Goal: Browse casually: Explore the website without a specific task or goal

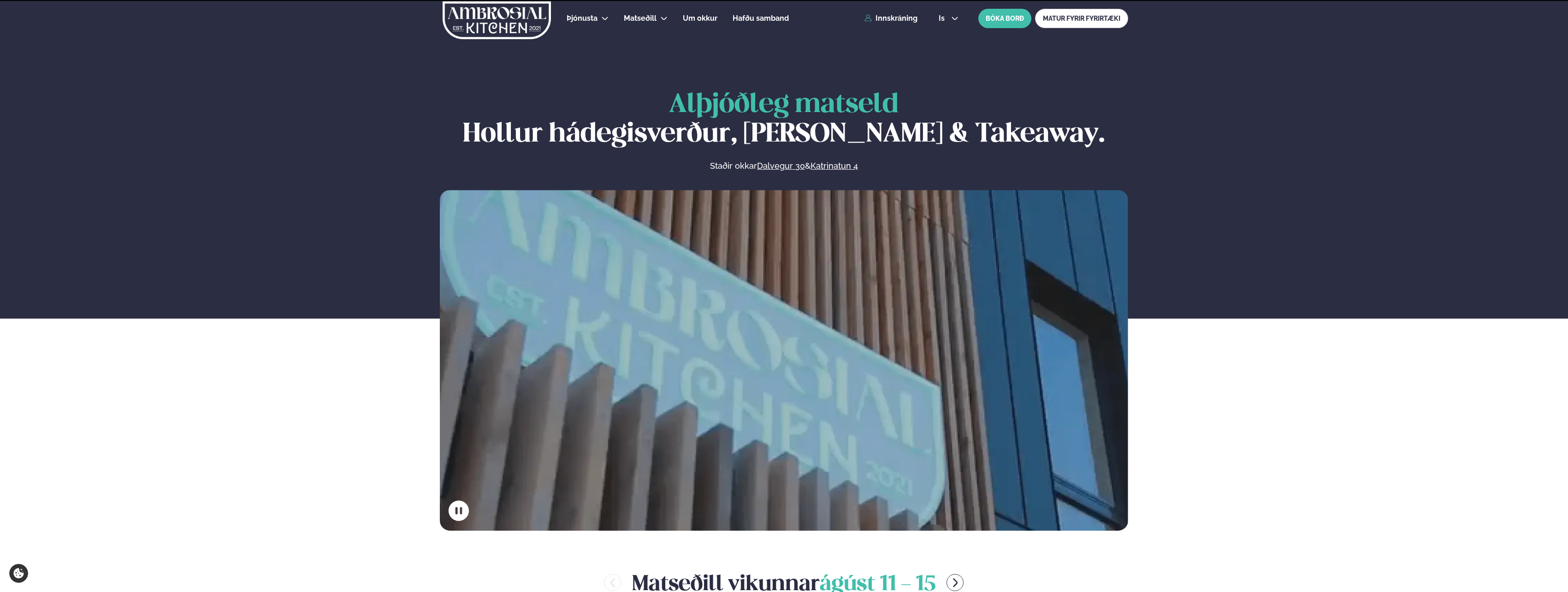
scroll to position [507, 0]
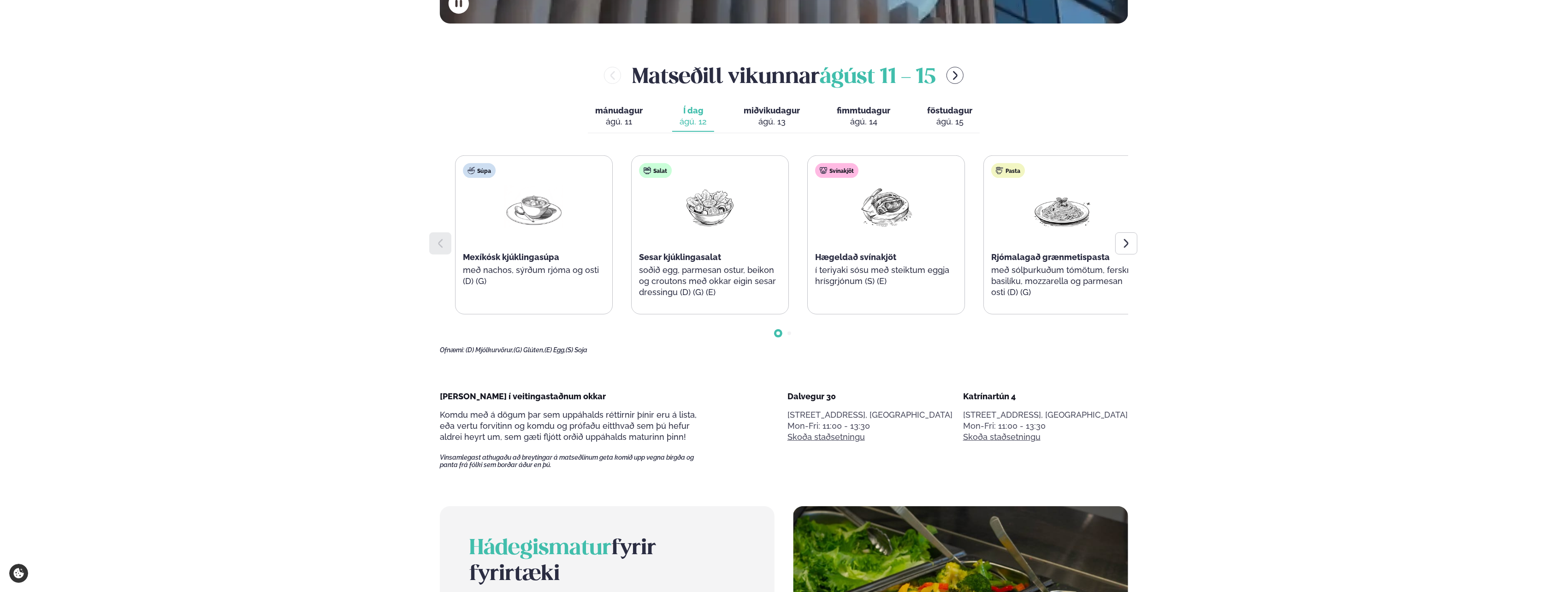
click at [665, 277] on p "soðið egg, parmesan ostur, beikon og croutons með okkar eigin sesar dressingu (…" at bounding box center [710, 281] width 142 height 33
click at [665, 281] on p "soðið egg, parmesan ostur, beikon og croutons með okkar eigin sesar dressingu (…" at bounding box center [709, 281] width 142 height 33
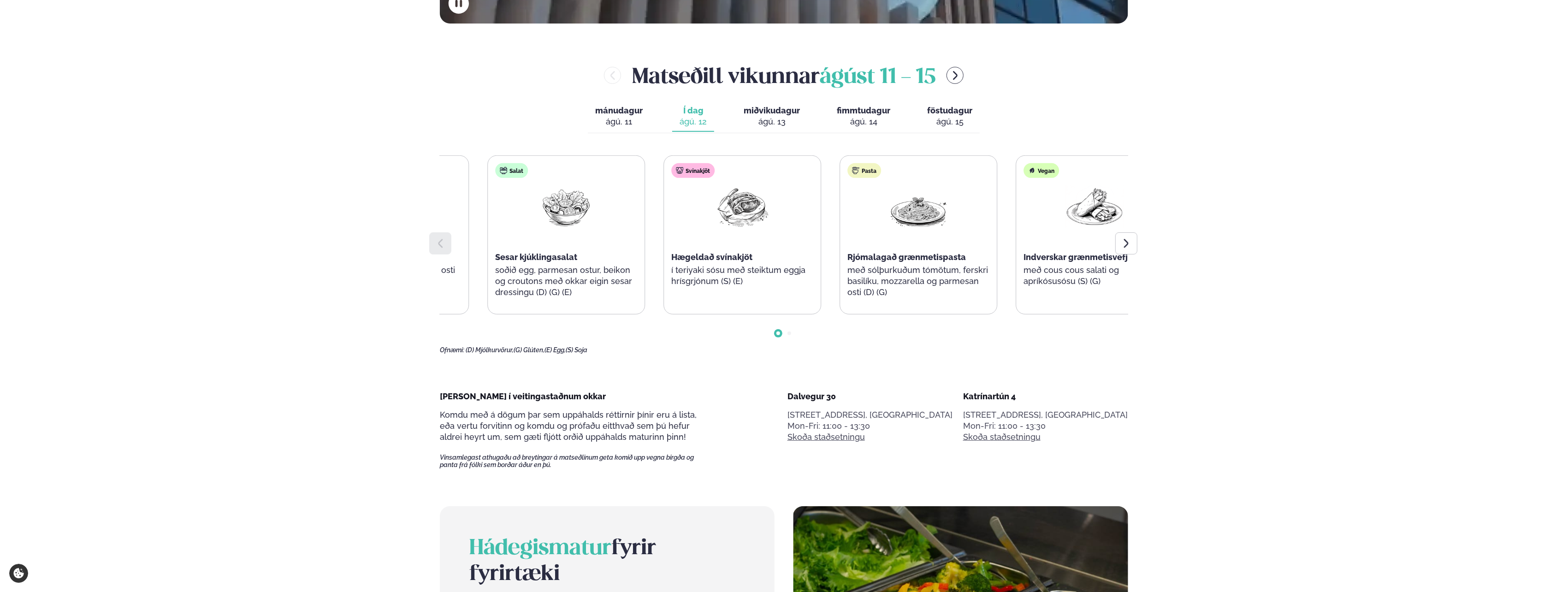
click at [772, 231] on div at bounding box center [742, 215] width 59 height 59
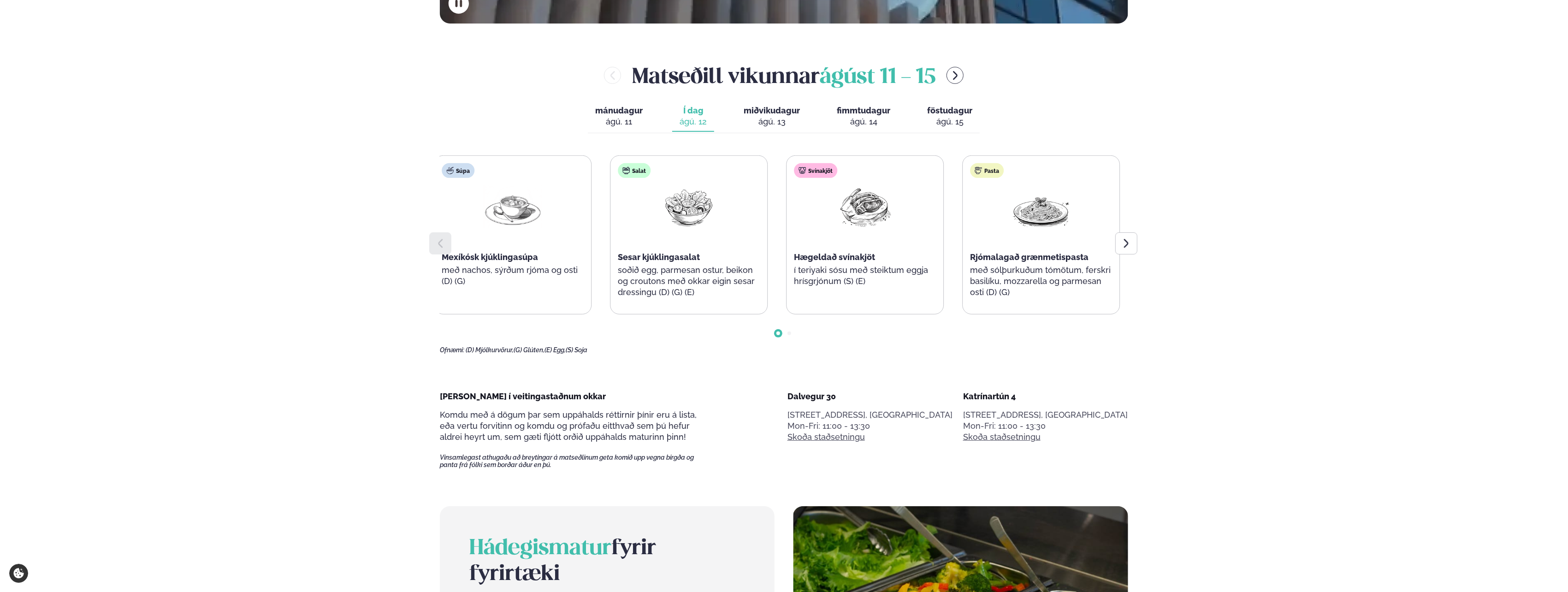
click at [835, 241] on div at bounding box center [864, 215] width 59 height 59
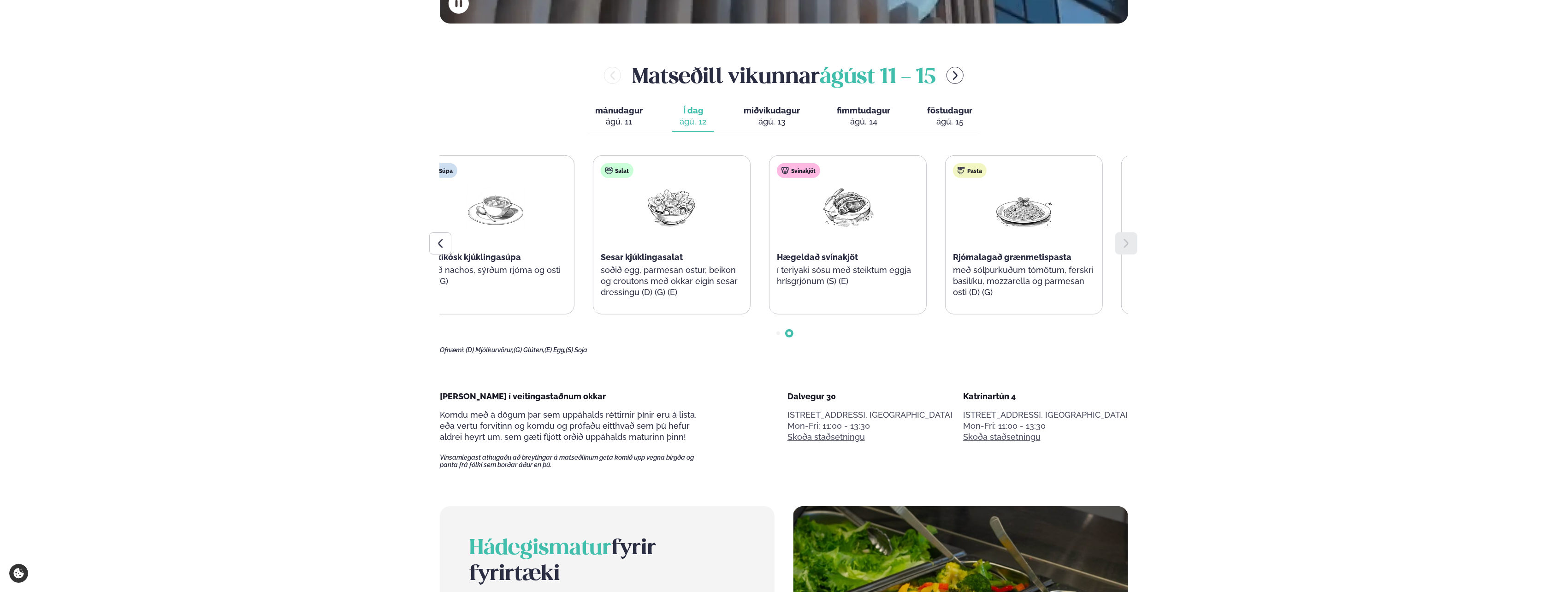
click at [877, 242] on div "Súpa Mexíkósk kjúklingasúpa með nachos, sýrðum rjóma og osti (D) (G) Salat Sesa…" at bounding box center [760, 234] width 686 height 159
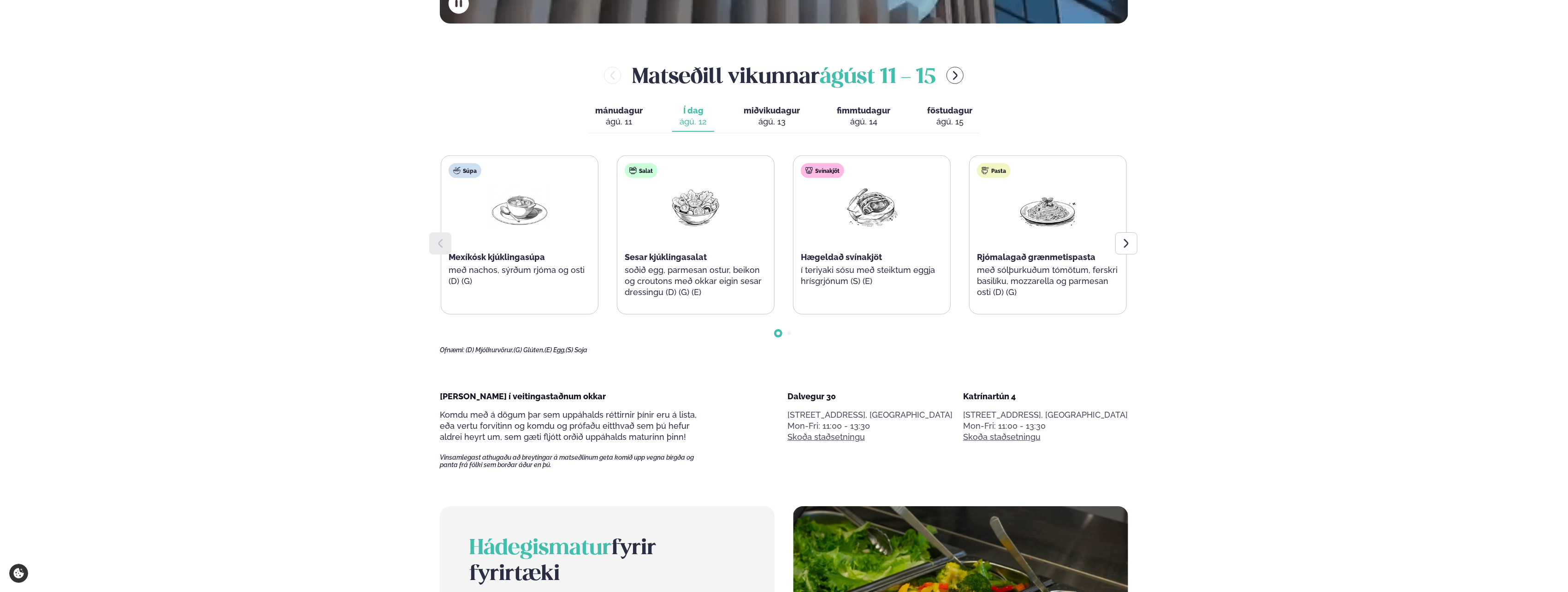
click at [590, 254] on div "Súpa Mexíkósk kjúklingasúpa með nachos, sýrðum rjóma og osti (D) (G)" at bounding box center [520, 230] width 157 height 148
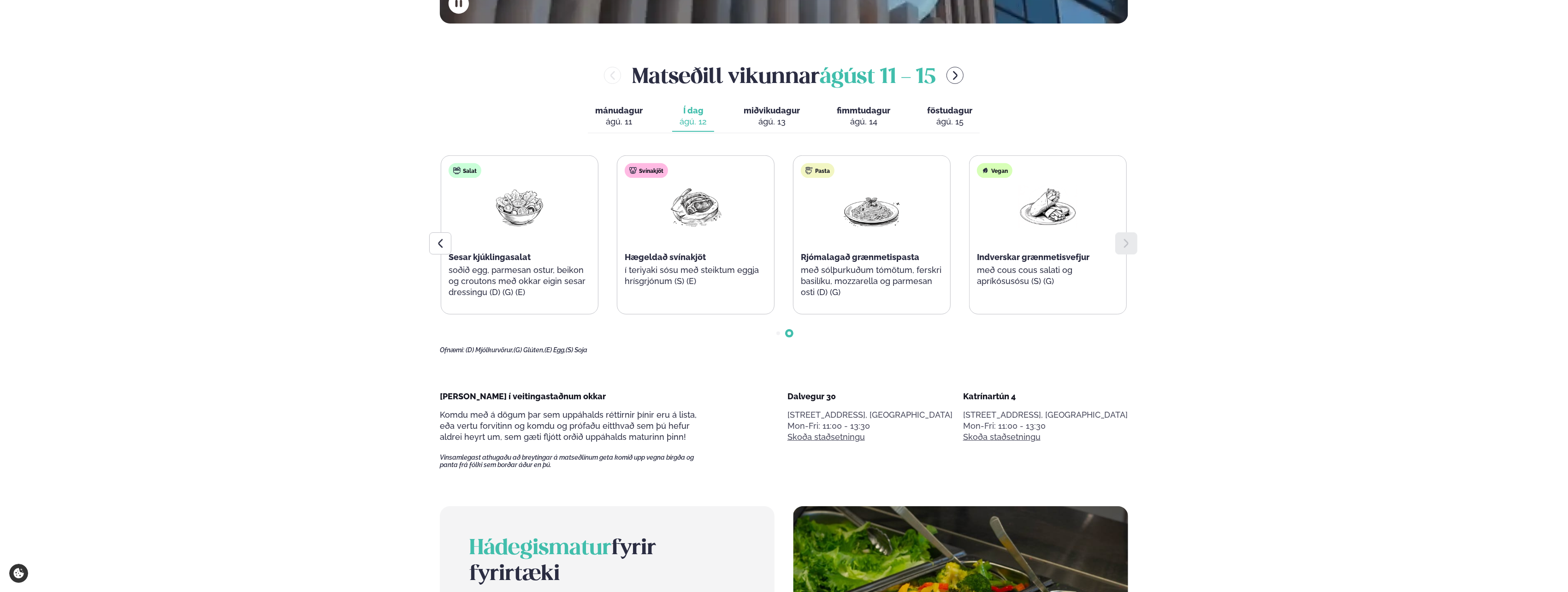
click at [467, 215] on div "Súpa Mexíkósk kjúklingasúpa með nachos, sýrðum rjóma og osti (D) (G) Salat Sesa…" at bounding box center [608, 234] width 686 height 159
click at [808, 260] on span "Rjómalagað grænmetispasta" at bounding box center [860, 257] width 119 height 10
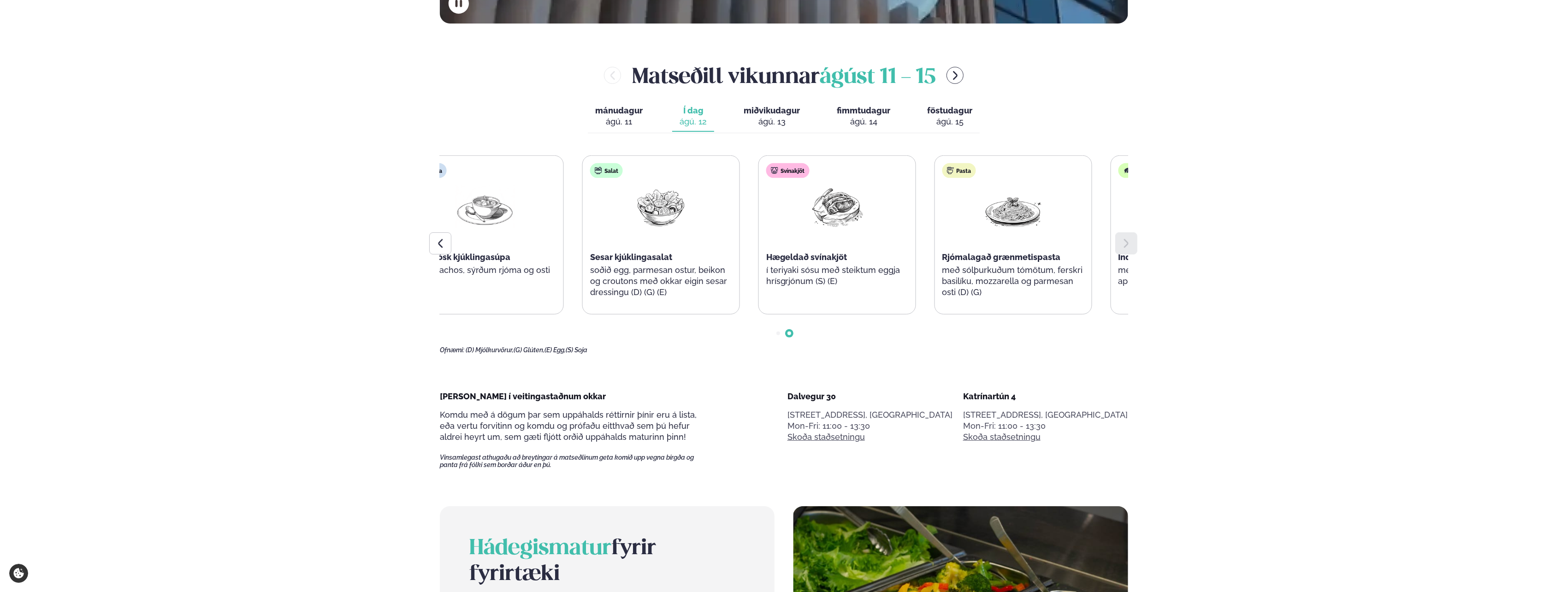
click at [957, 286] on div "Pasta Rjómalagað grænmetispasta með sólþurkuðum tómötum, ferskri basilíku, mozz…" at bounding box center [1013, 235] width 157 height 159
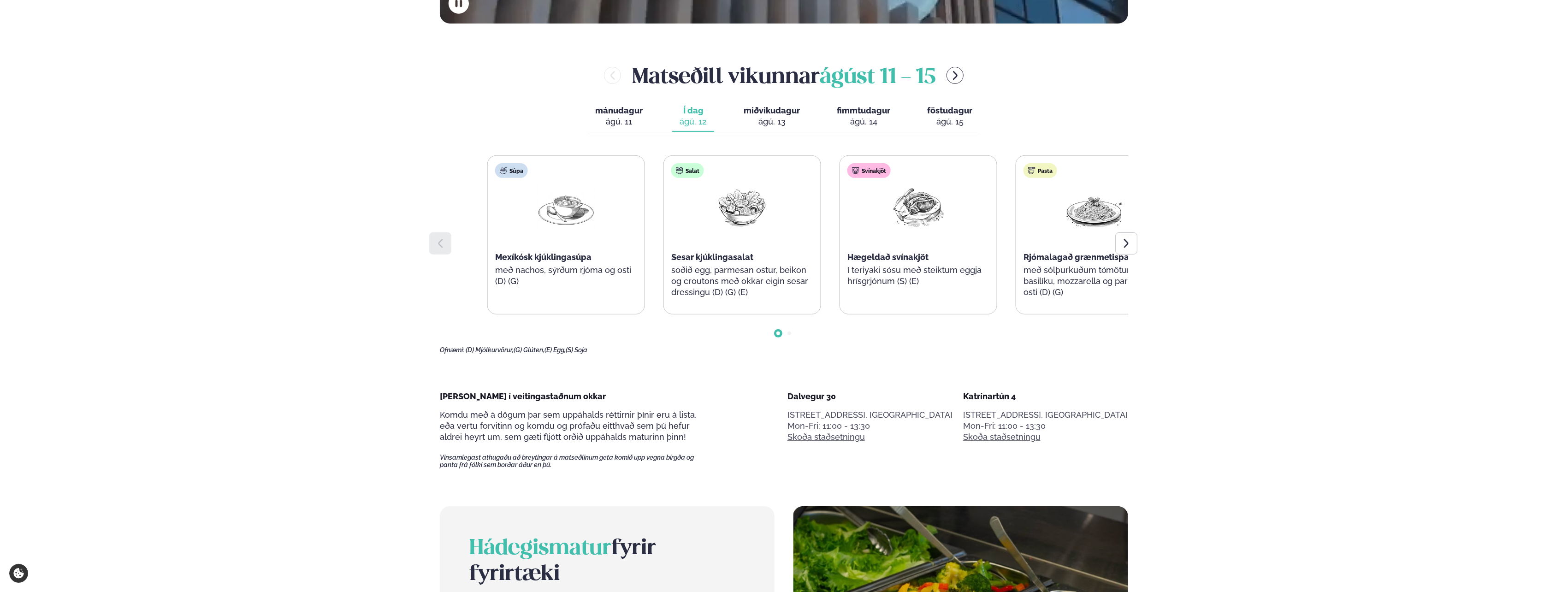
click at [918, 285] on p "í teriyaki sósu með steiktum eggja hrísgrjónum (S) (E)" at bounding box center [919, 276] width 142 height 22
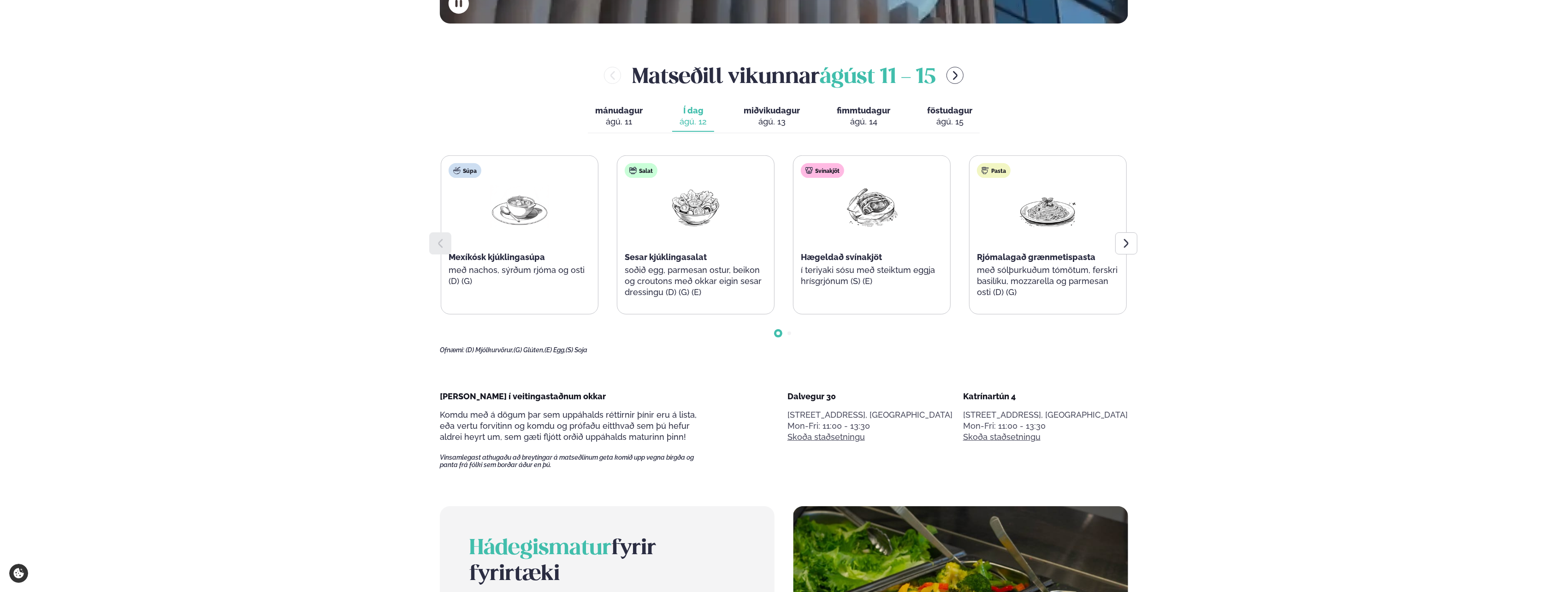
click at [534, 265] on p "með nachos, sýrðum rjóma og osti (D) (G)" at bounding box center [520, 276] width 142 height 22
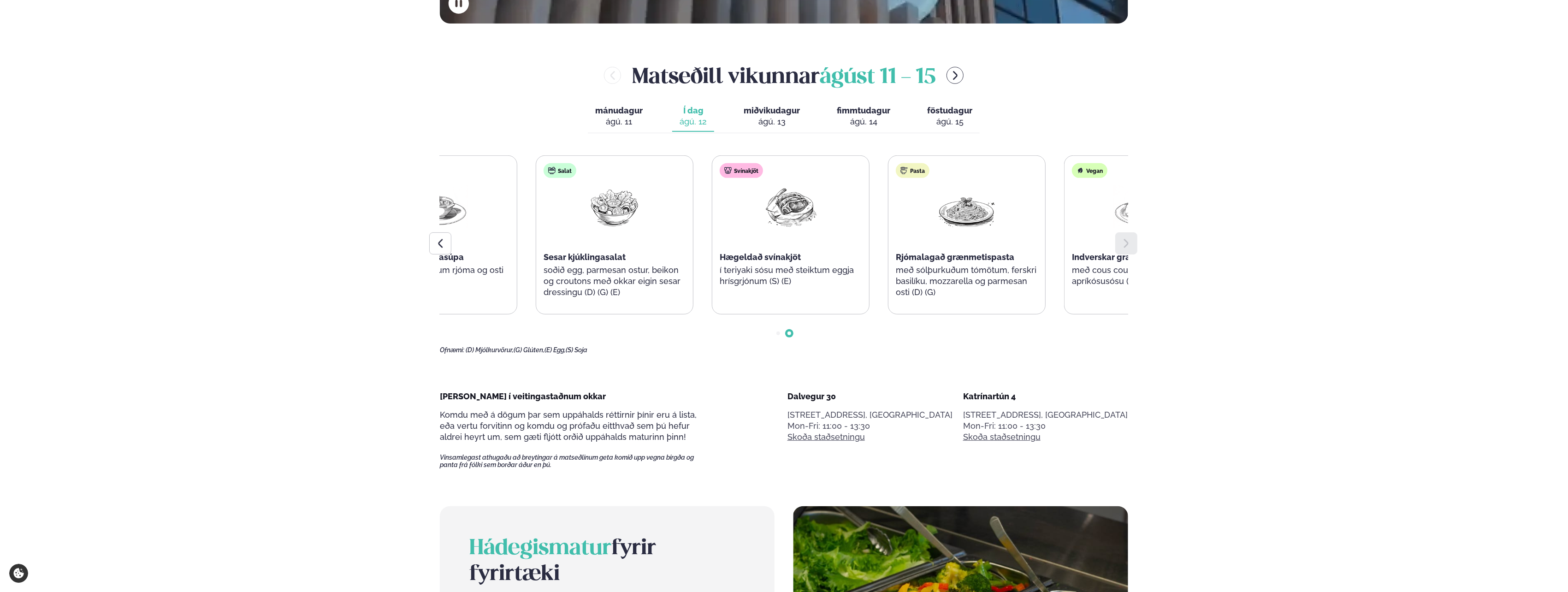
click at [686, 286] on p "soðið egg, parmesan ostur, beikon og croutons með okkar eigin sesar dressingu (…" at bounding box center [615, 281] width 142 height 33
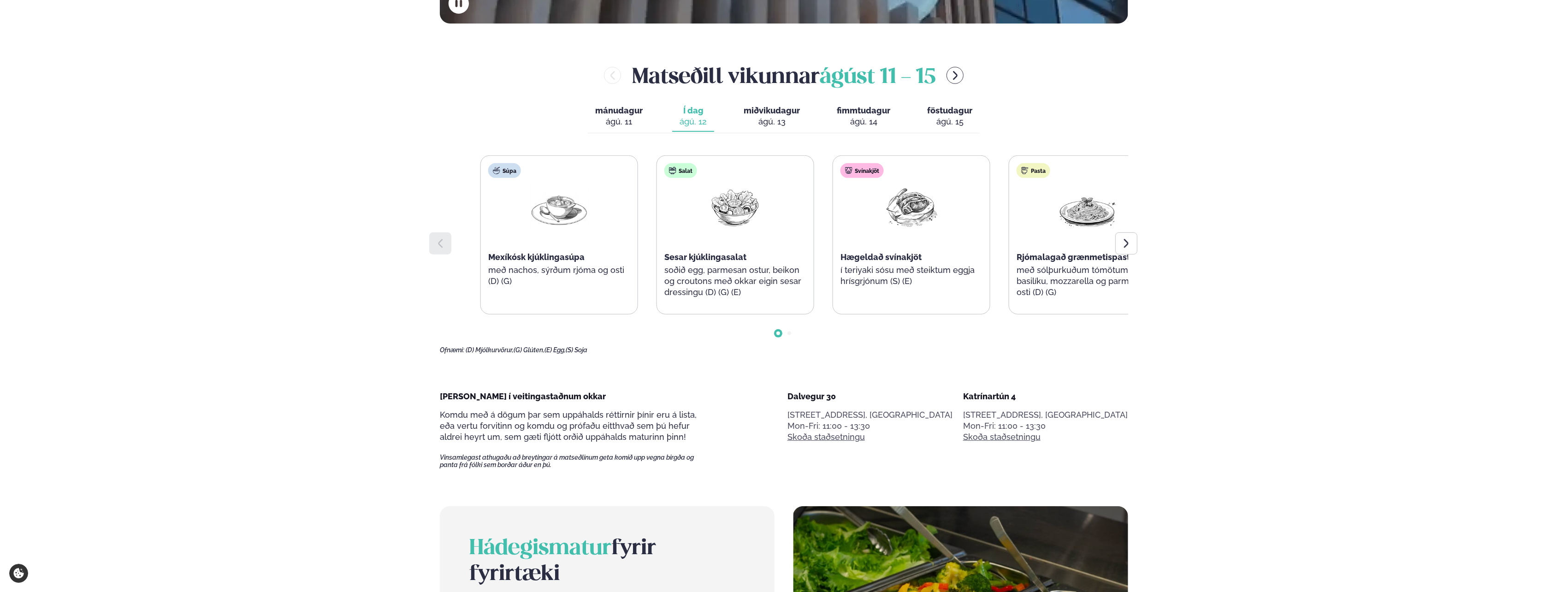
click at [866, 283] on div "Súpa Mexíkósk kjúklingasúpa með nachos, sýrðum rjóma og osti (D) (G) Salat Sesa…" at bounding box center [824, 234] width 686 height 159
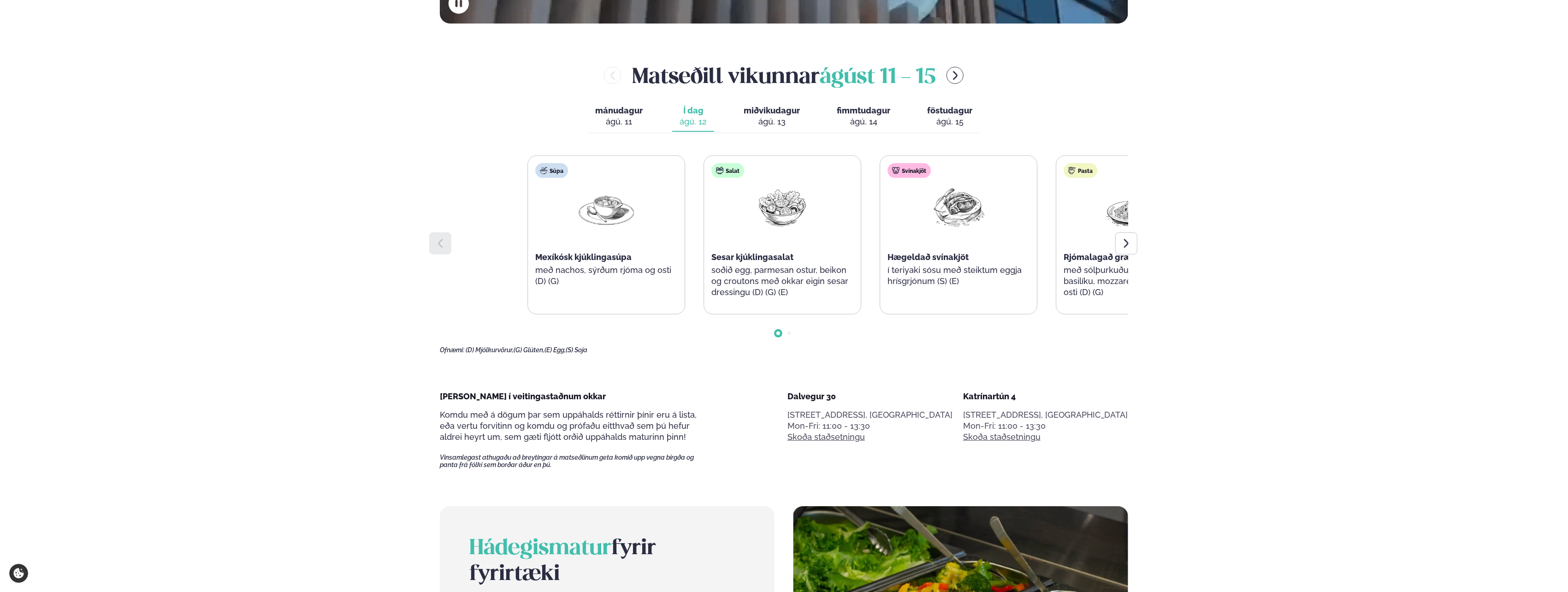
click at [882, 231] on div "Súpa Mexíkósk kjúklingasúpa með nachos, sýrðum rjóma og osti (D) (G) Salat Sesa…" at bounding box center [871, 234] width 686 height 159
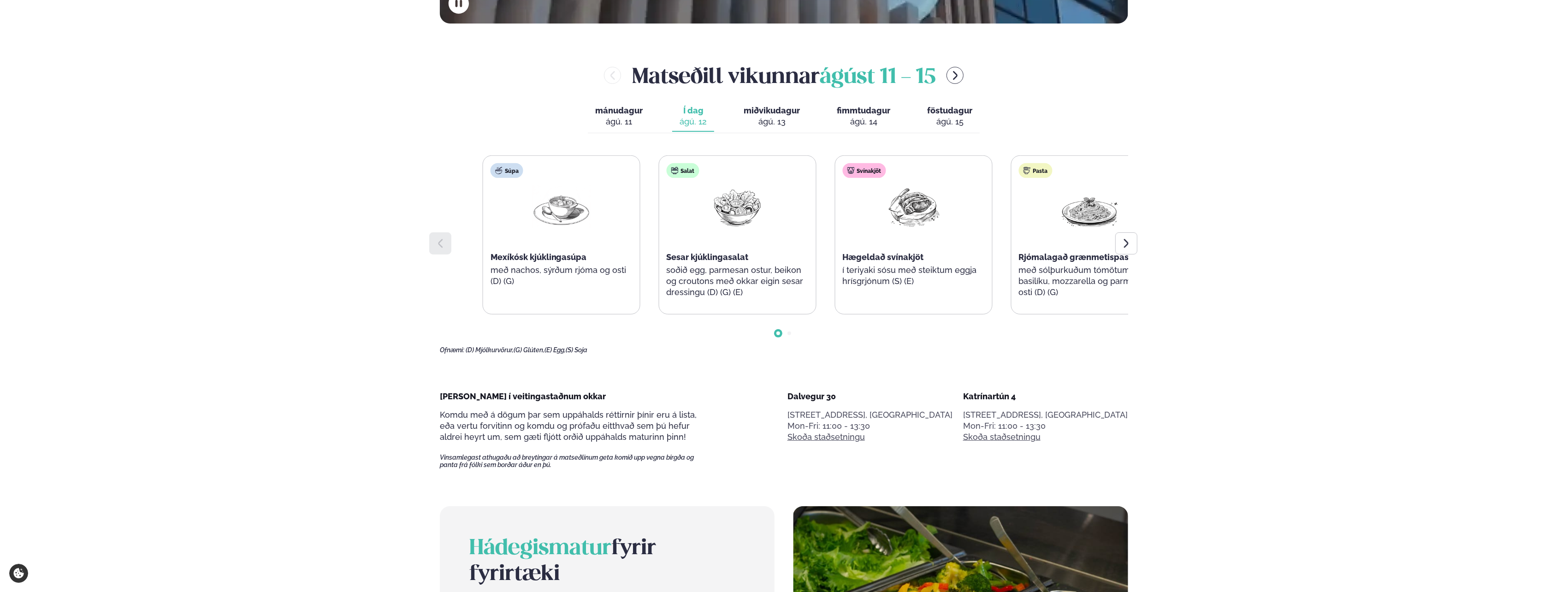
click at [543, 262] on span "Mexíkósk kjúklingasúpa" at bounding box center [539, 257] width 96 height 10
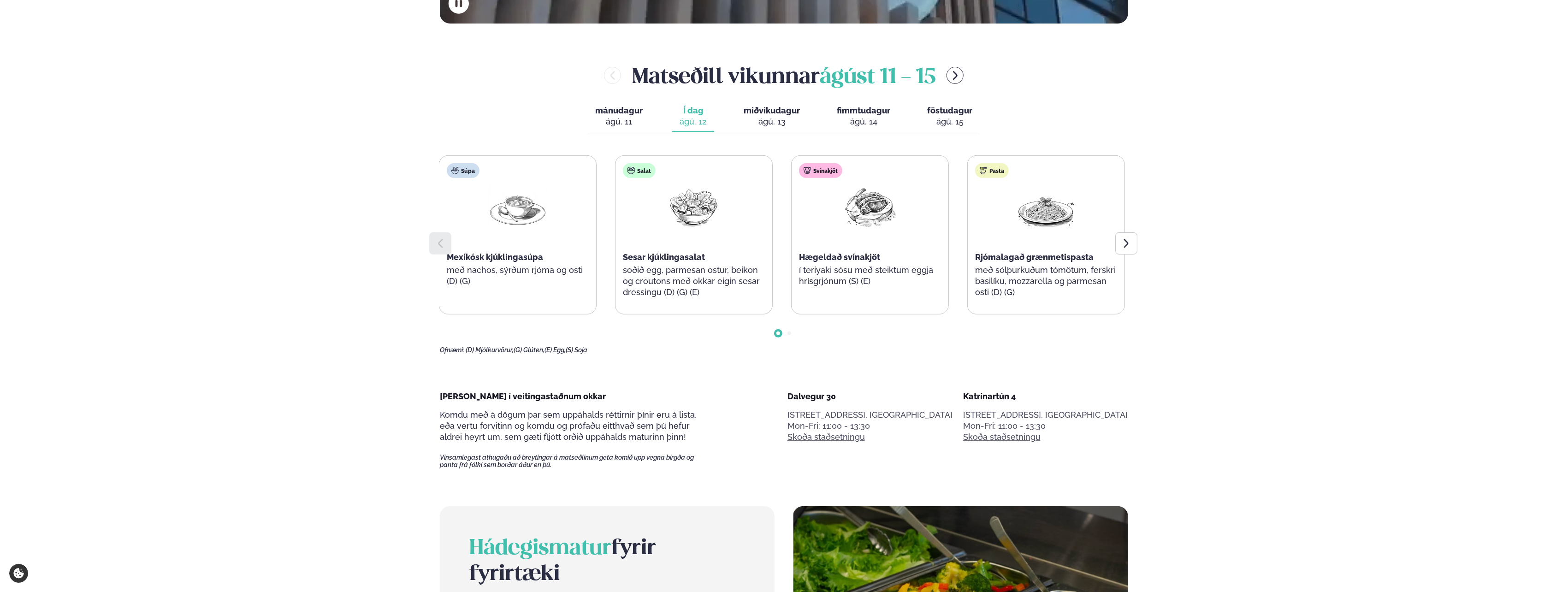
click at [470, 277] on p "með nachos, sýrðum rjóma og osti (D) (G)" at bounding box center [518, 276] width 142 height 22
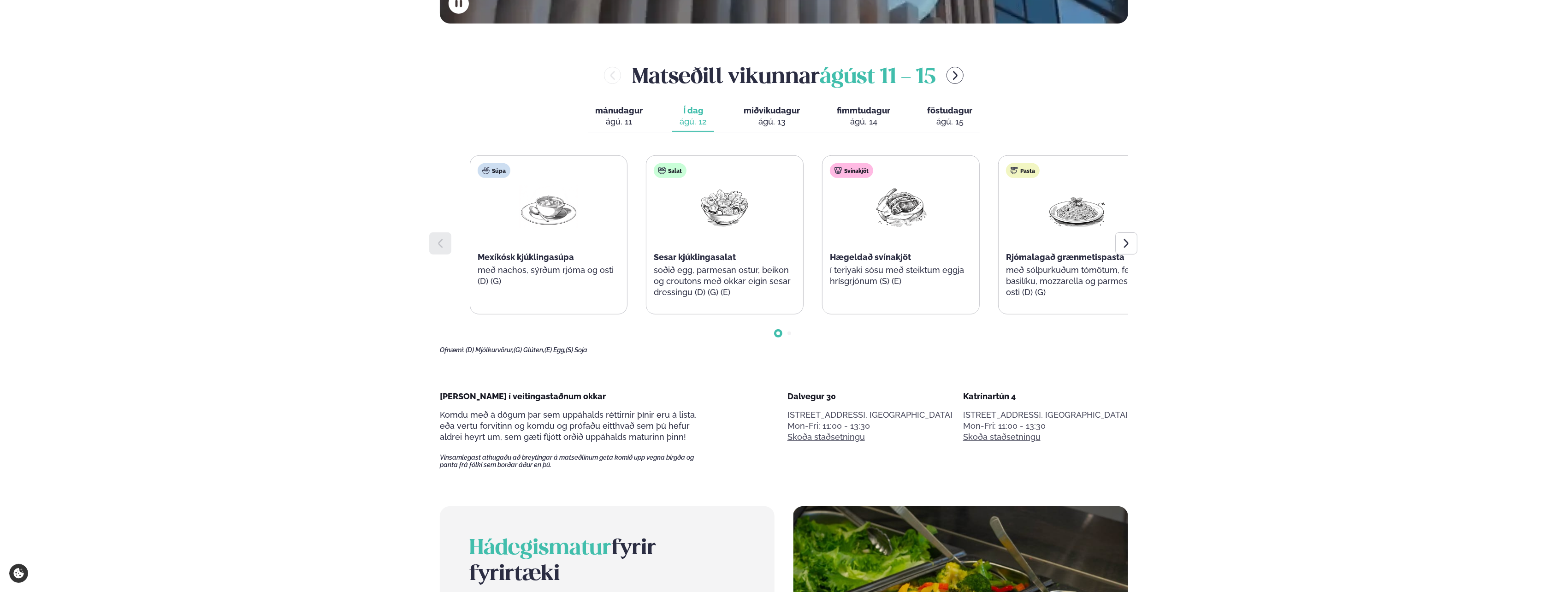
click at [531, 259] on div "Súpa Mexíkósk kjúklingasúpa með nachos, sýrðum rjóma og osti (D) (G)" at bounding box center [549, 230] width 157 height 148
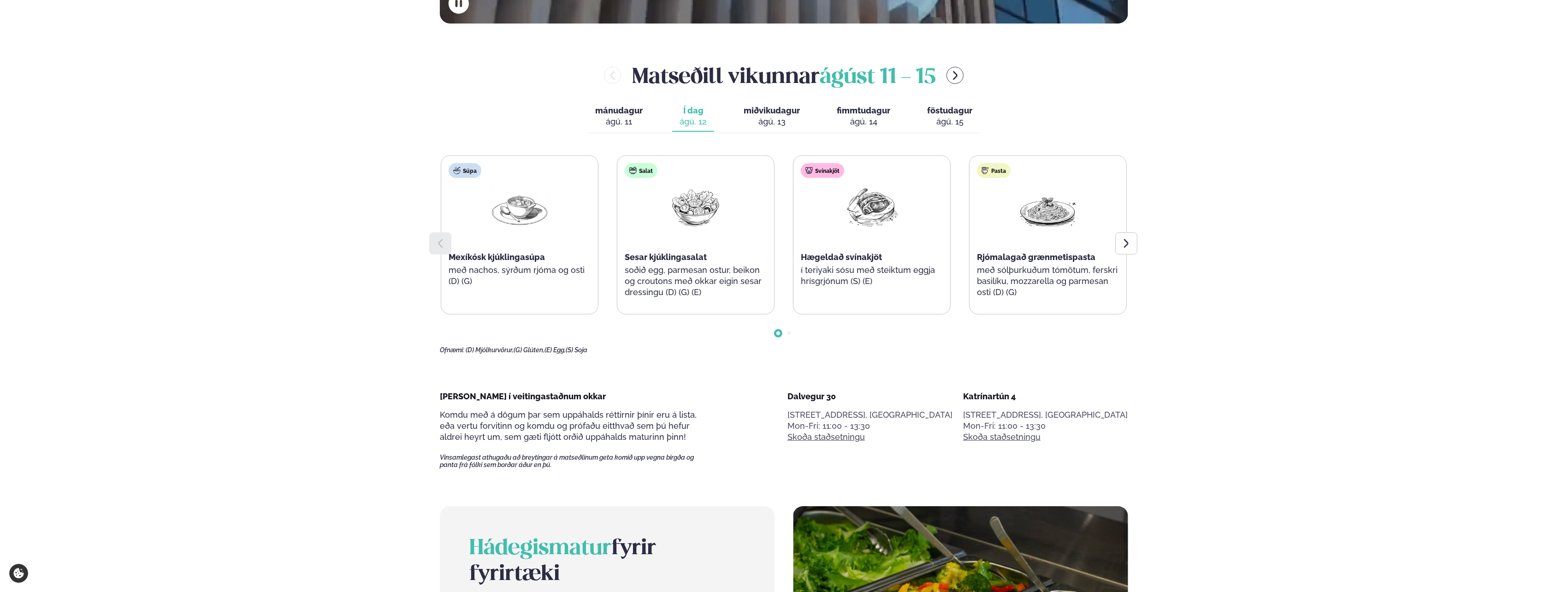
click at [547, 239] on div at bounding box center [519, 215] width 59 height 59
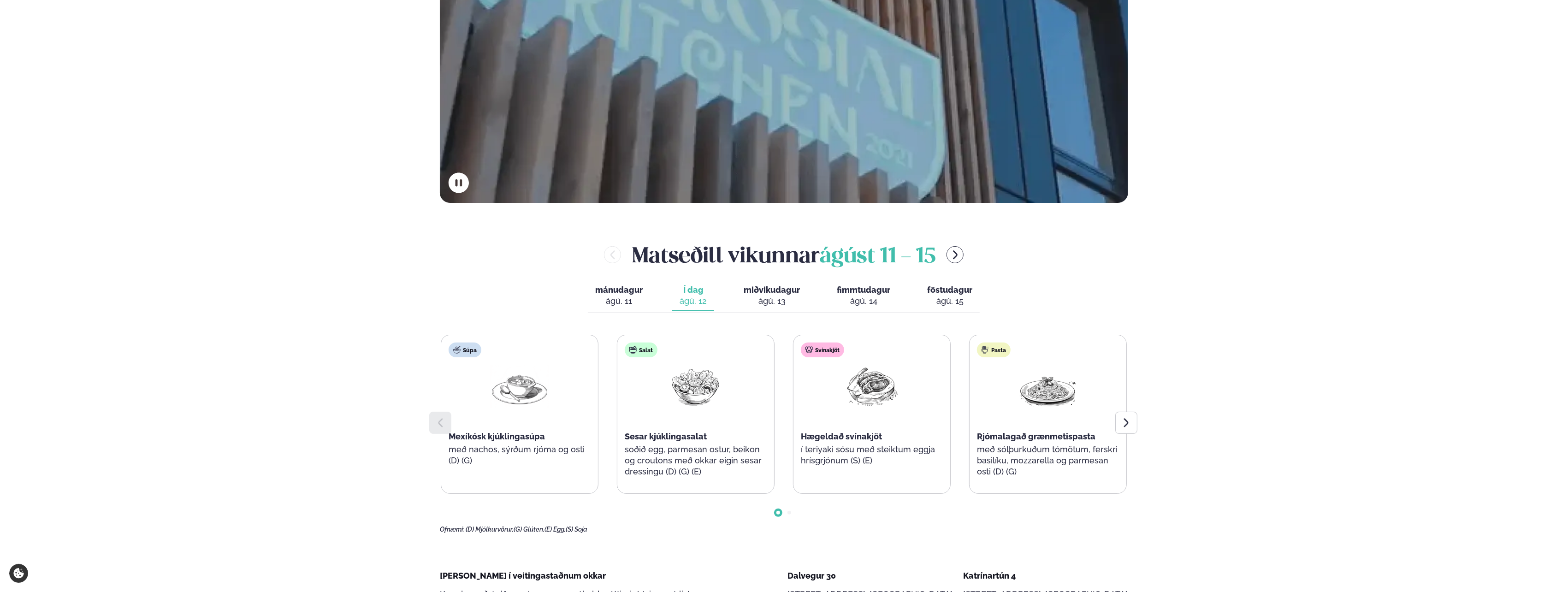
scroll to position [277, 0]
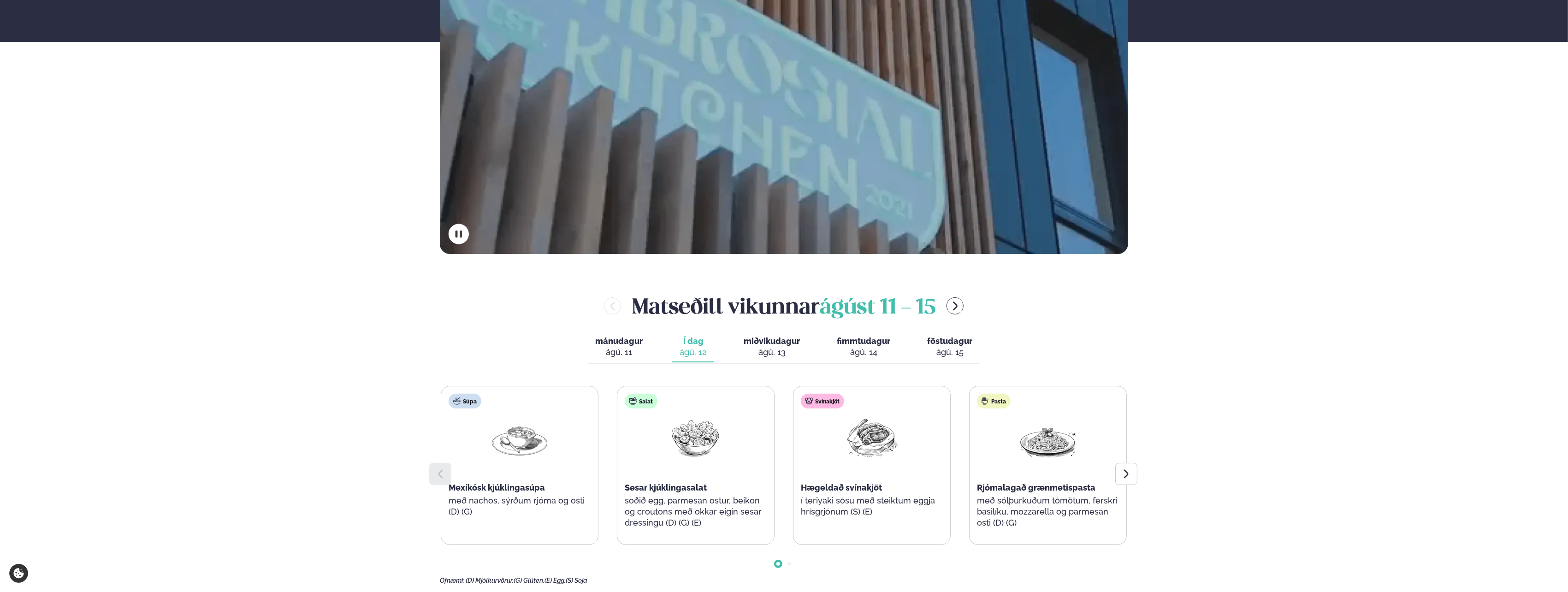
click at [136, 106] on div "Alþjóðleg matseld Hollur hádegisverður, Veitingar & Takeaway. Staðir okkar Dalv…" at bounding box center [784, 34] width 1568 height 440
click at [124, 82] on div "Alþjóðleg matseld Hollur hádegisverður, Veitingar & Takeaway. Staðir okkar Dalv…" at bounding box center [784, 34] width 1568 height 440
